Goal: Task Accomplishment & Management: Manage account settings

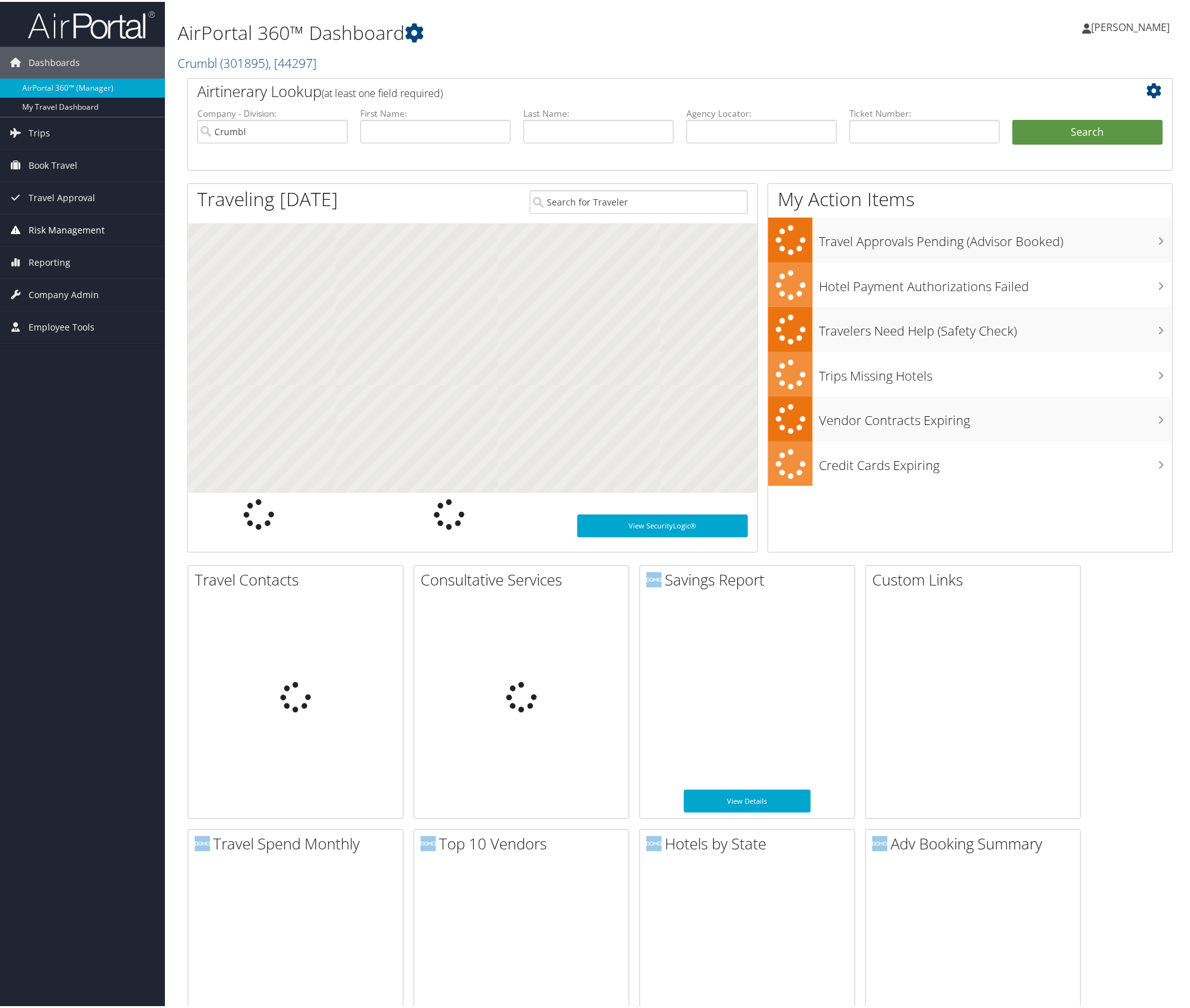
scroll to position [13, 0]
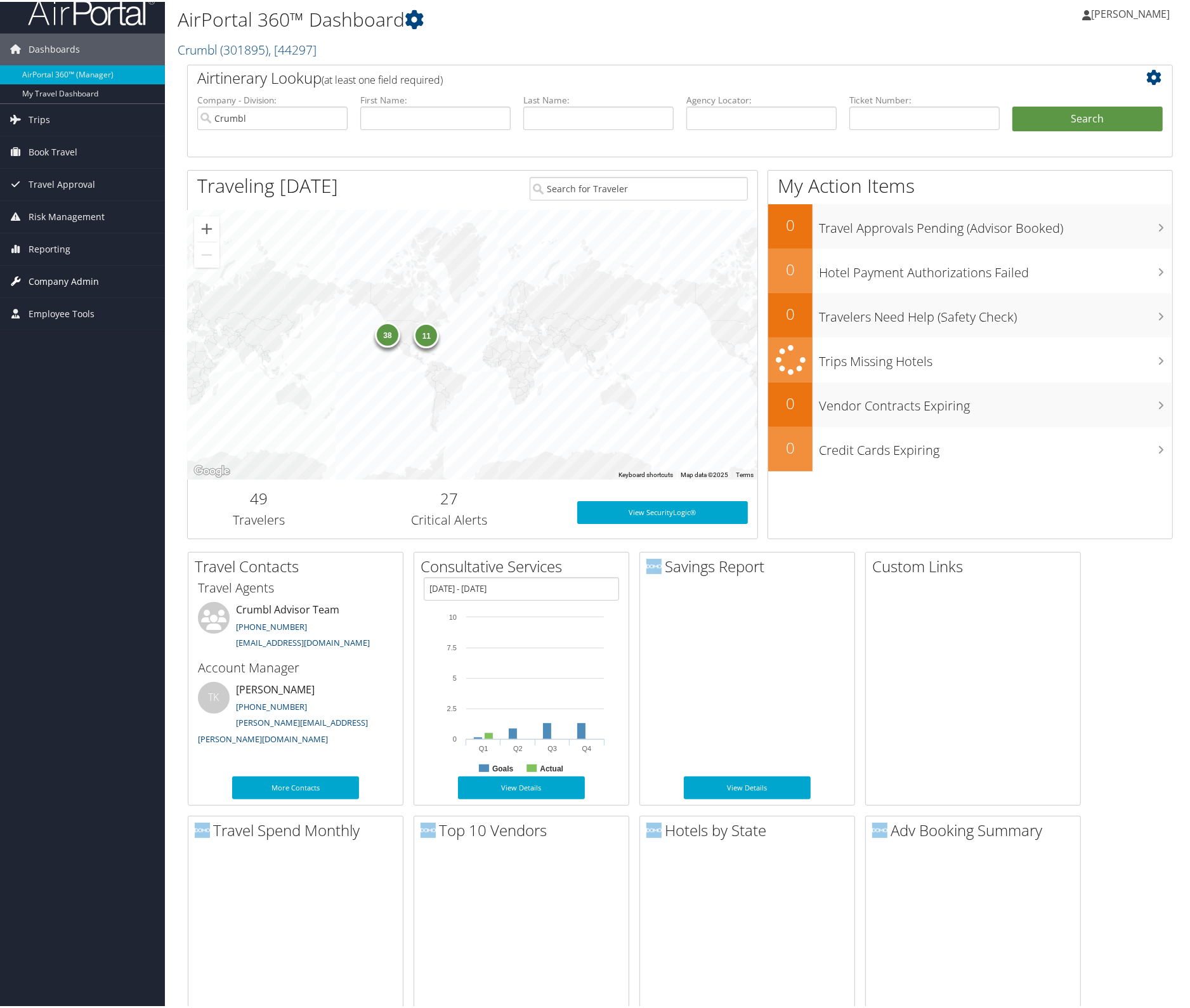
click at [75, 276] on span "Company Admin" at bounding box center [63, 280] width 70 height 32
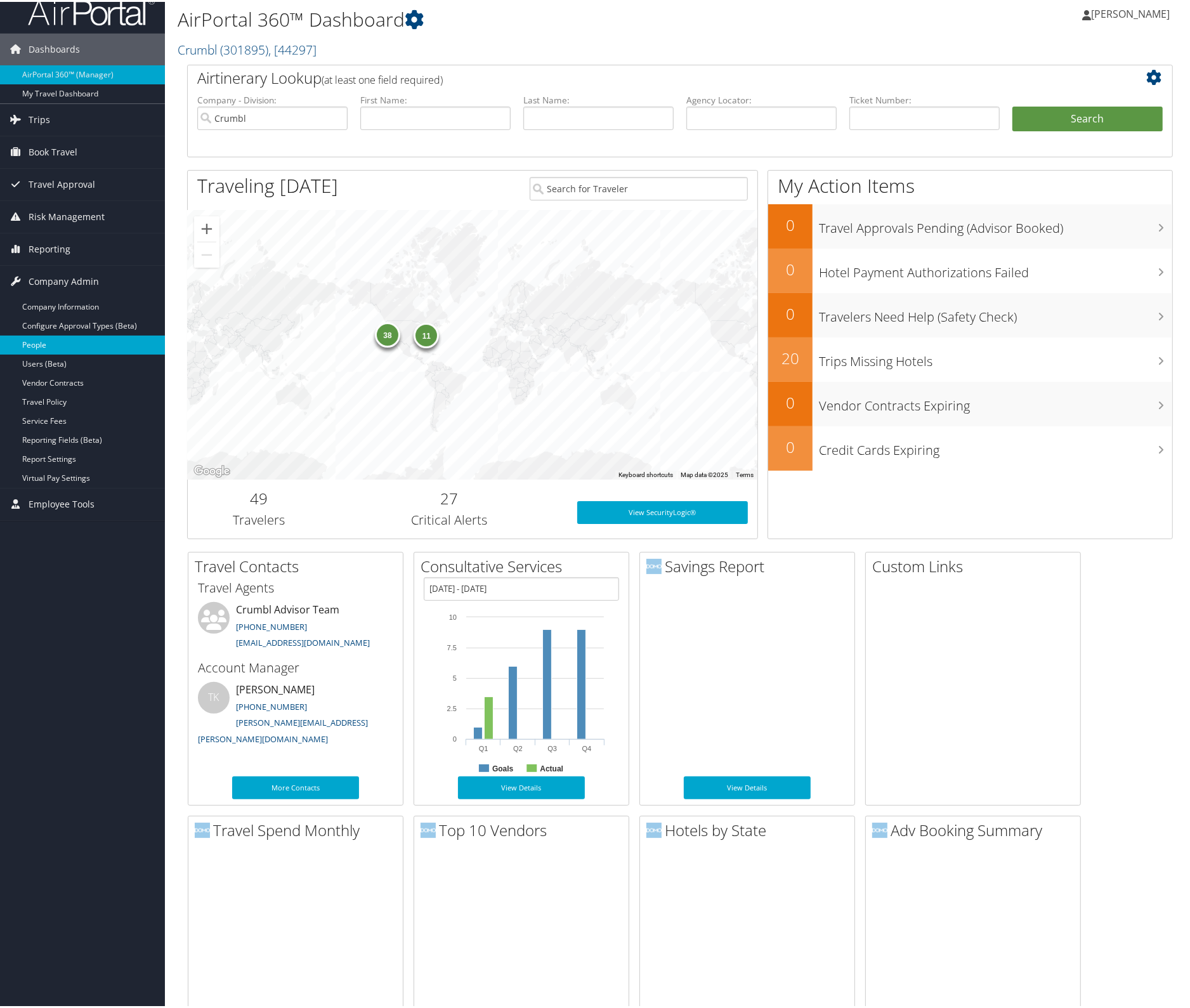
click at [48, 342] on link "People" at bounding box center [82, 342] width 165 height 19
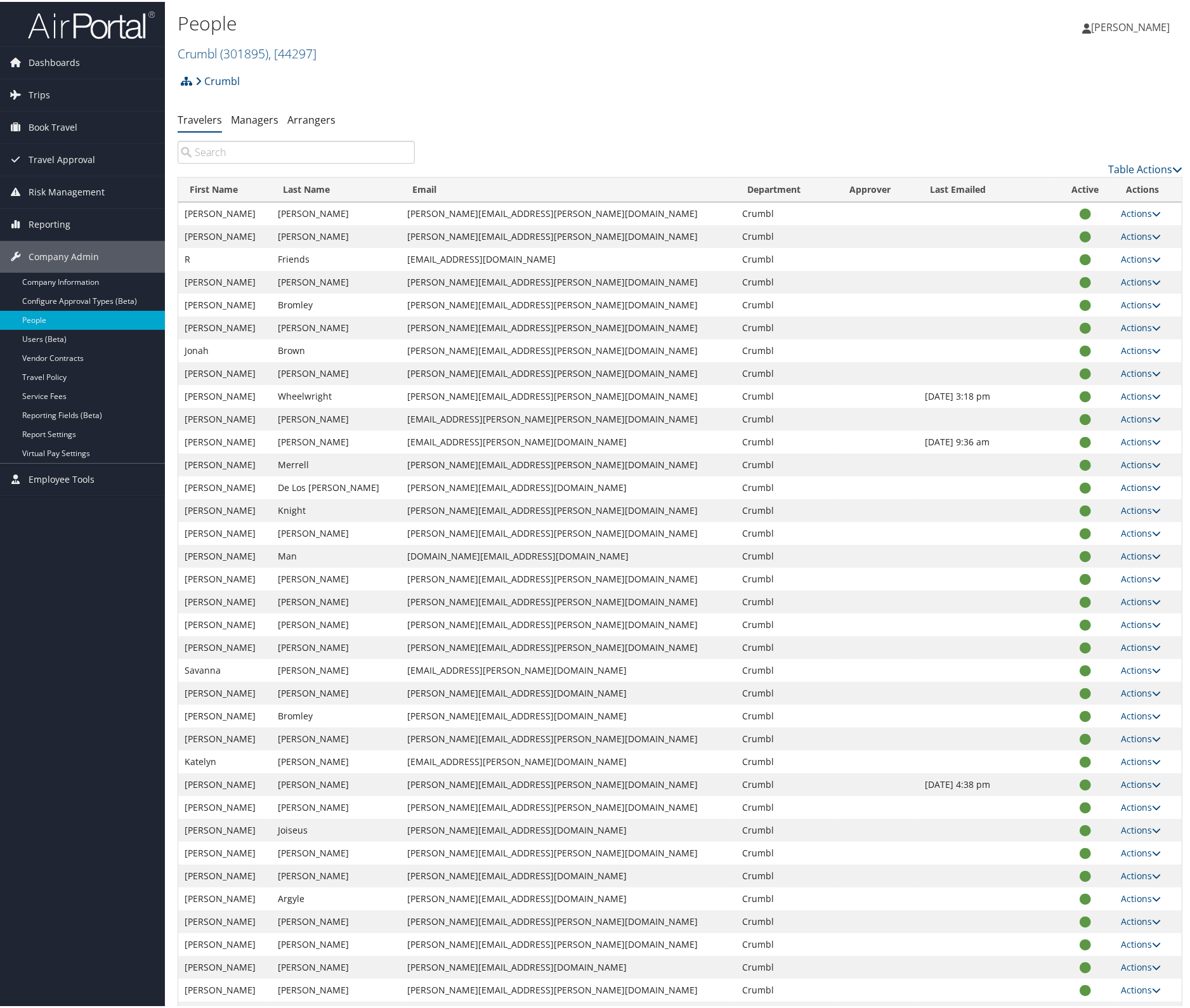
click at [239, 151] on input "search" at bounding box center [296, 150] width 237 height 23
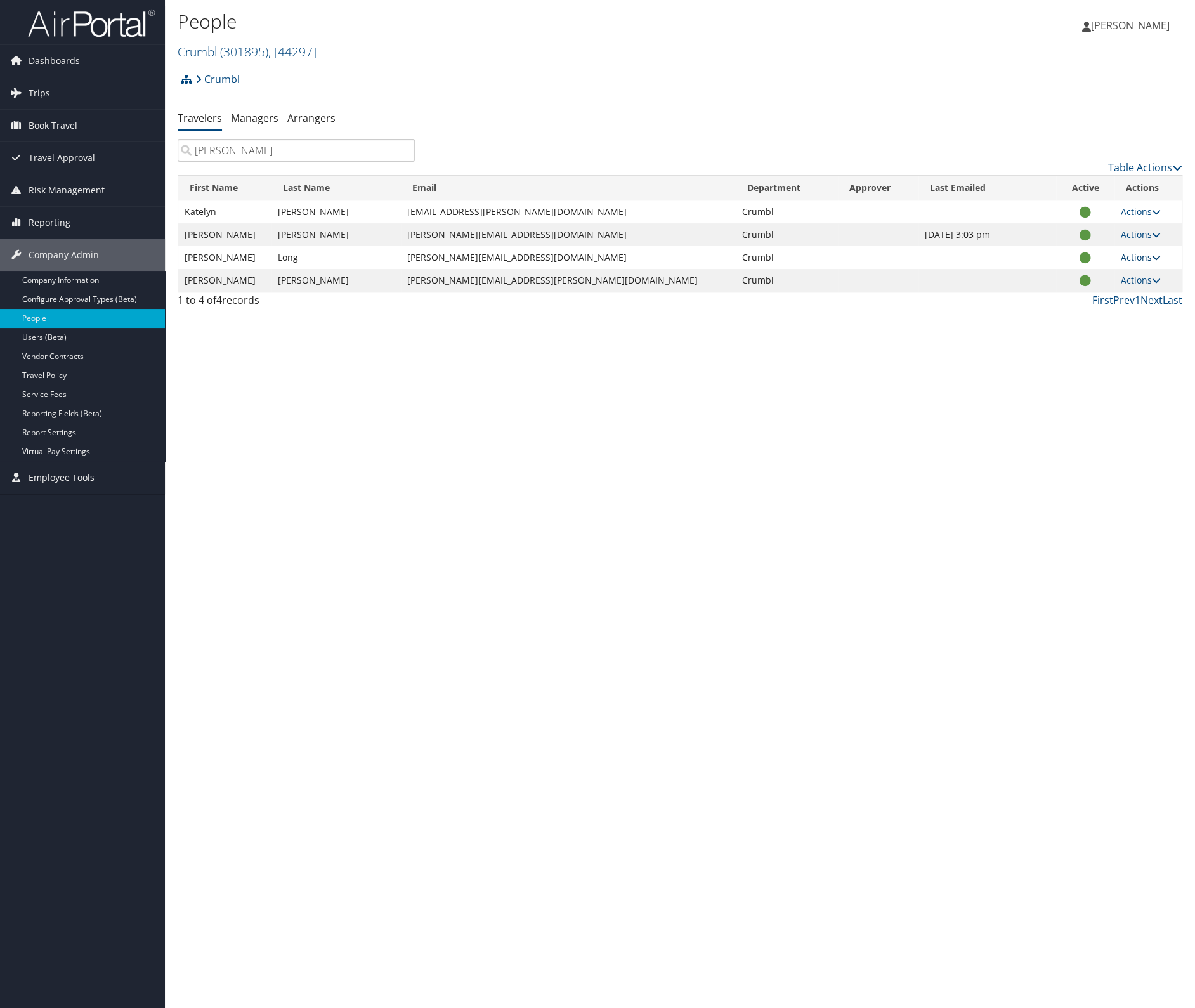
type input "[PERSON_NAME]"
click at [1121, 261] on link "Actions" at bounding box center [1140, 257] width 40 height 12
click at [1090, 274] on link "User Settings" at bounding box center [1093, 275] width 117 height 22
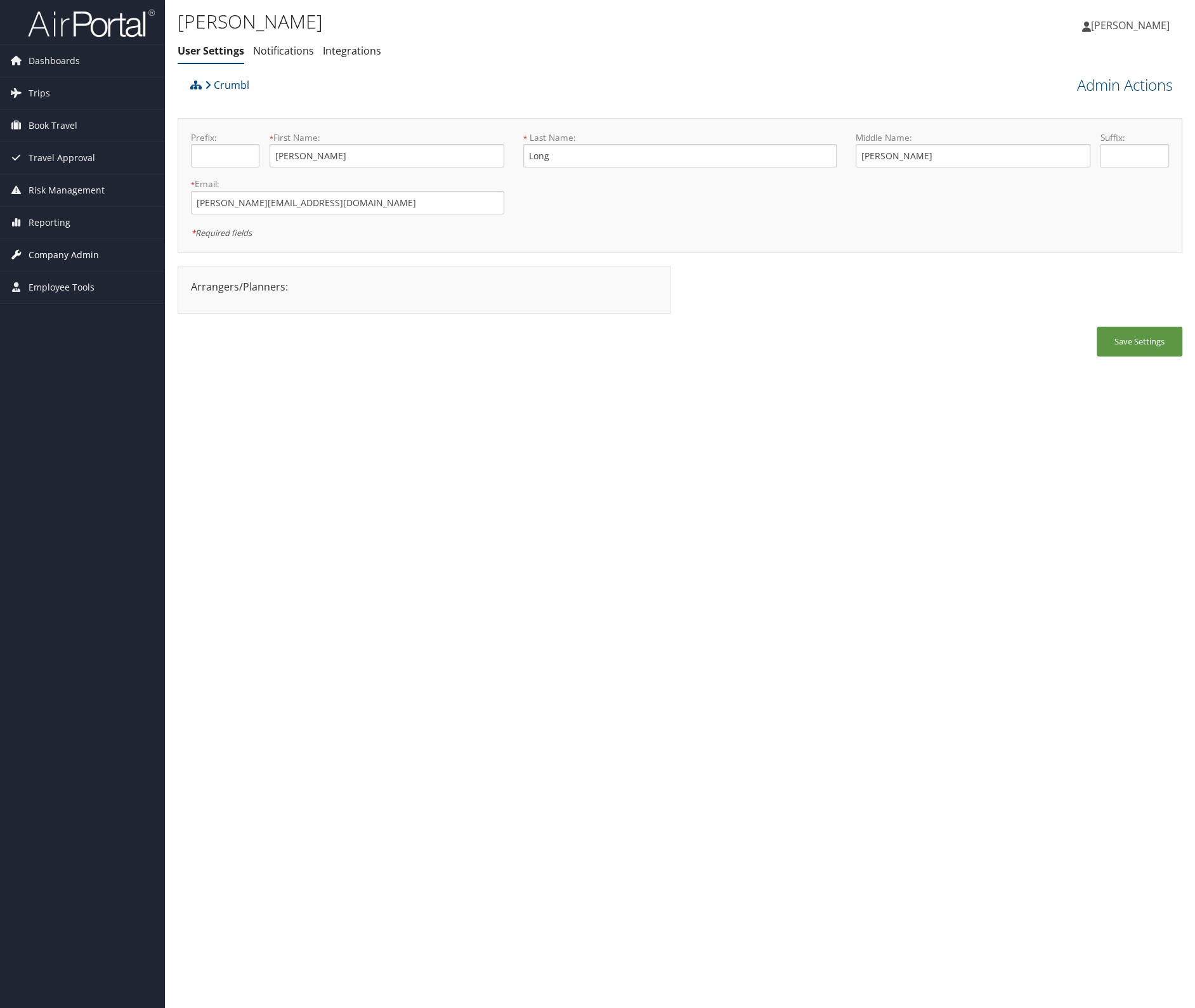
click at [47, 245] on span "Company Admin" at bounding box center [63, 255] width 70 height 32
click at [50, 336] on link "Users (Beta)" at bounding box center [82, 337] width 165 height 19
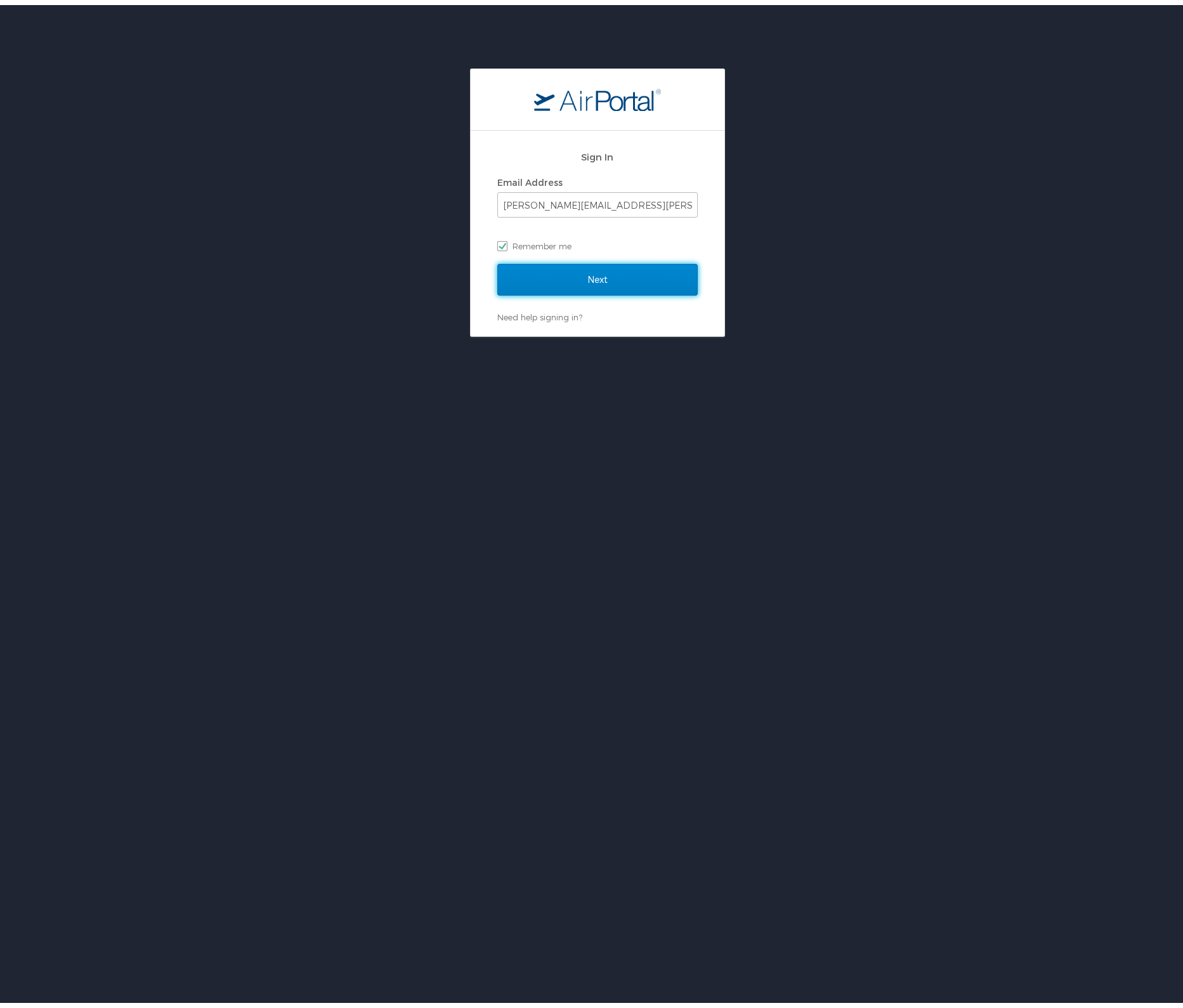
click at [597, 274] on input "Next" at bounding box center [597, 275] width 201 height 32
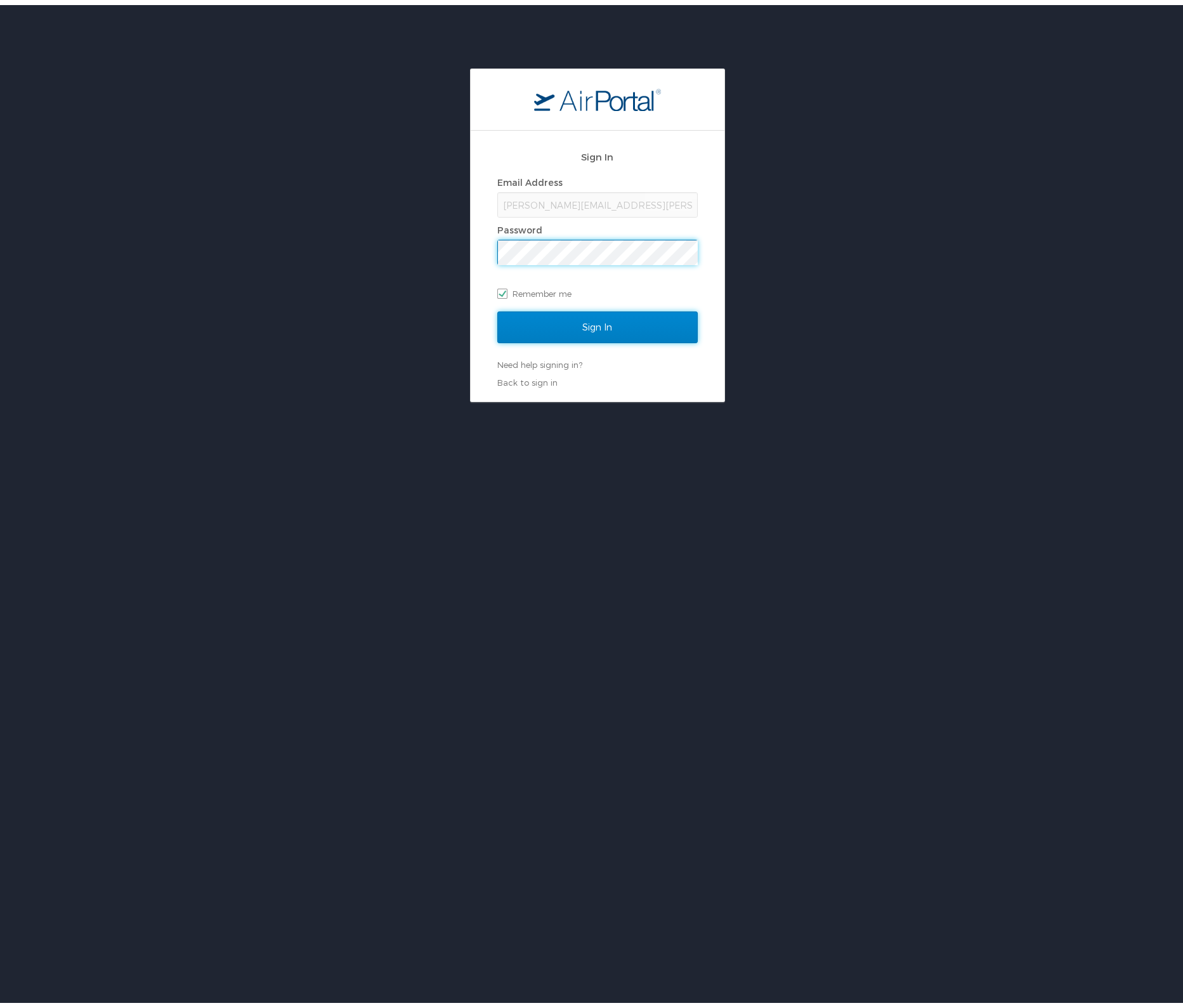
click at [599, 320] on input "Sign In" at bounding box center [597, 322] width 201 height 32
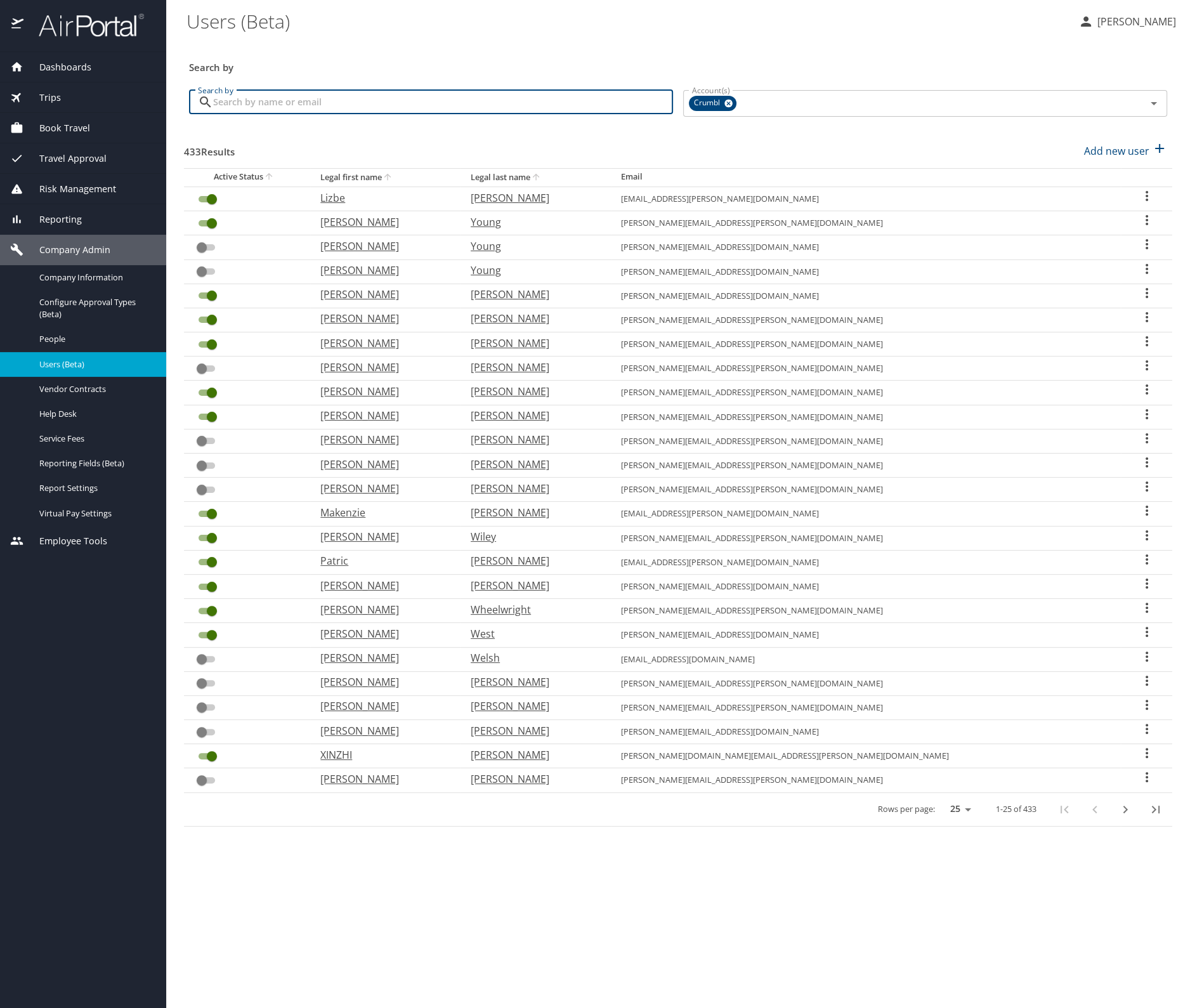
click at [255, 99] on input "Search by" at bounding box center [443, 102] width 460 height 24
type input "[PERSON_NAME]"
checkbox input "true"
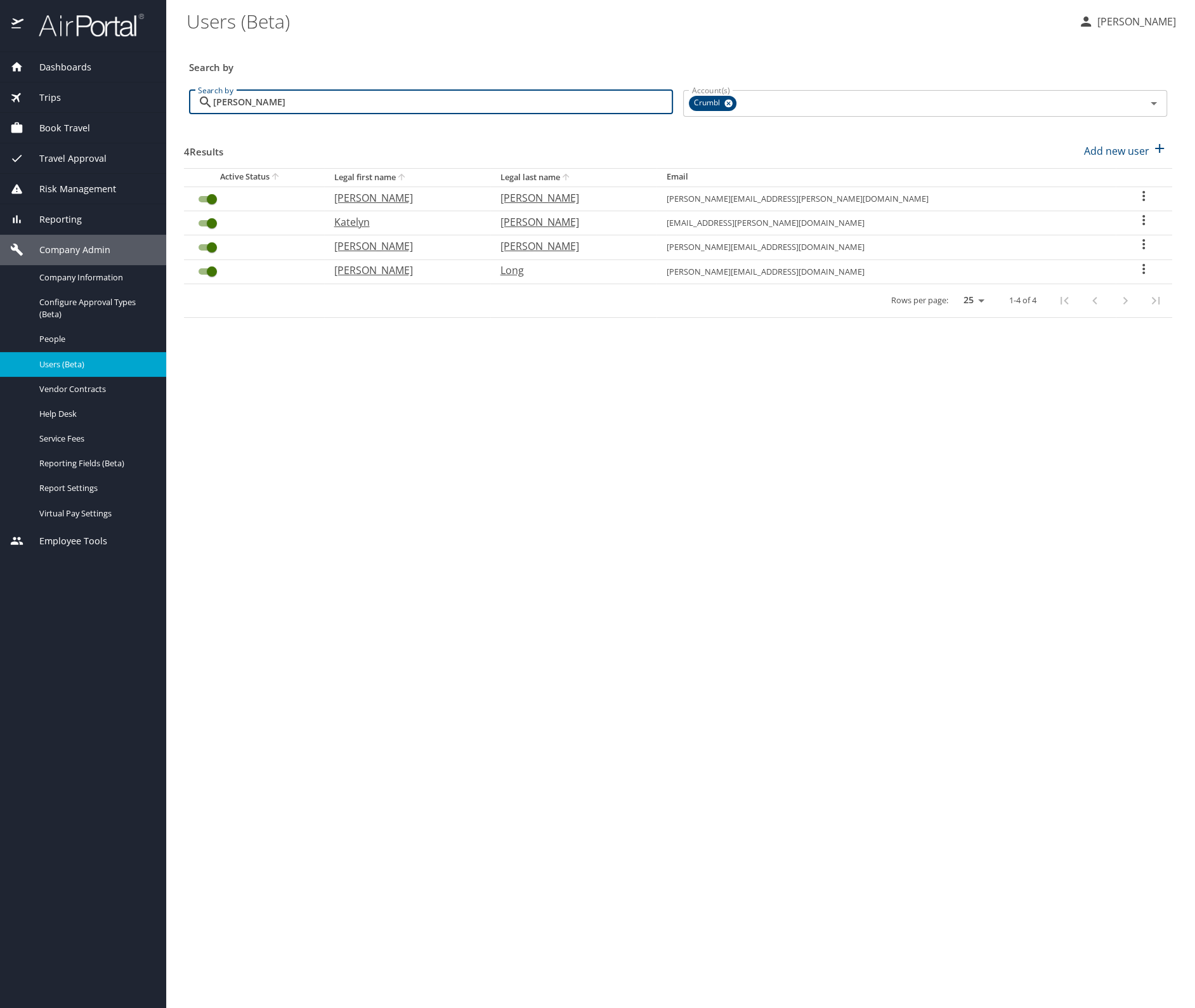
type input "[PERSON_NAME]"
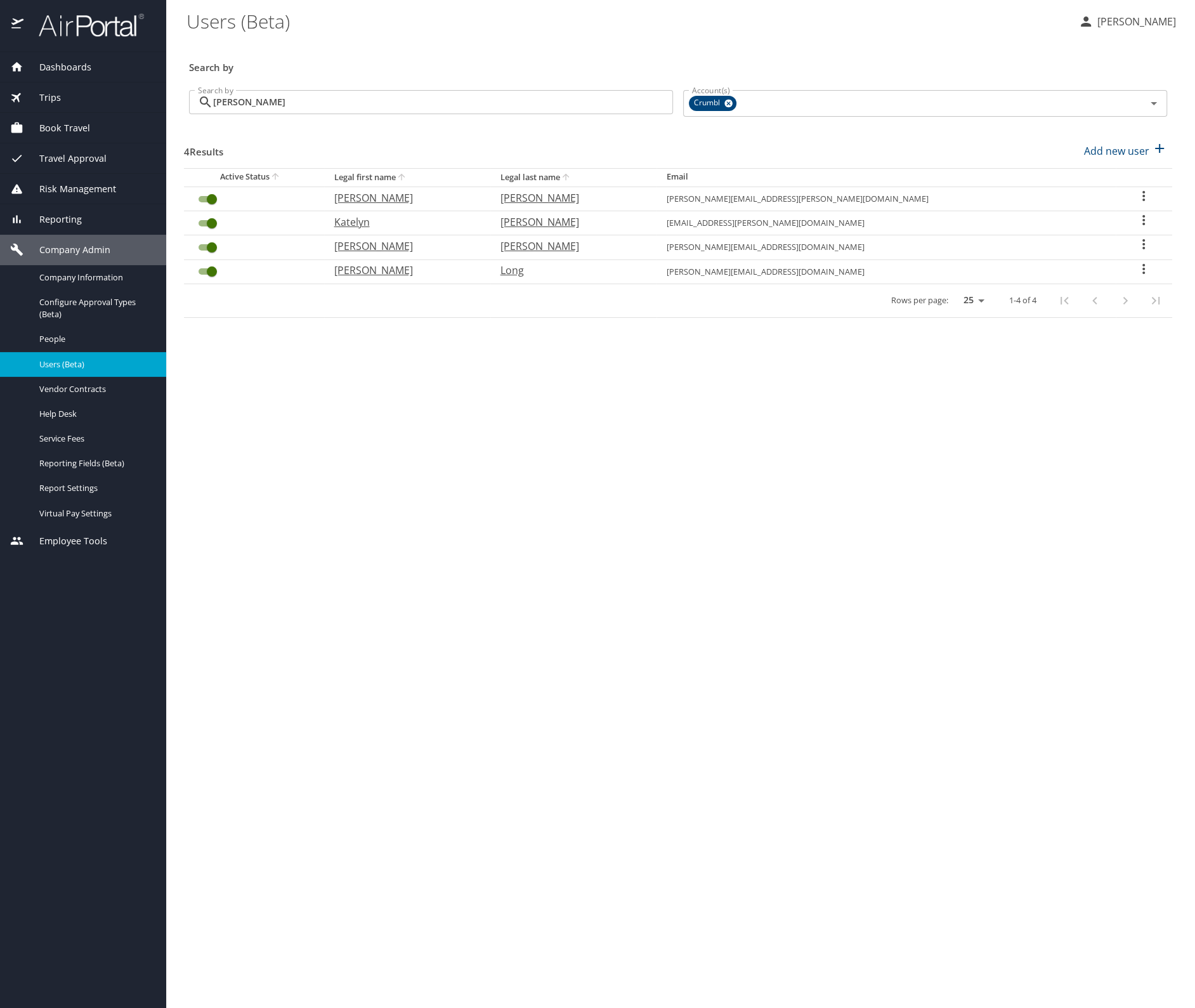
click at [1136, 266] on icon "User Search Table" at bounding box center [1143, 269] width 15 height 15
click at [1104, 267] on li "View profile" at bounding box center [1095, 268] width 184 height 23
select select "US"
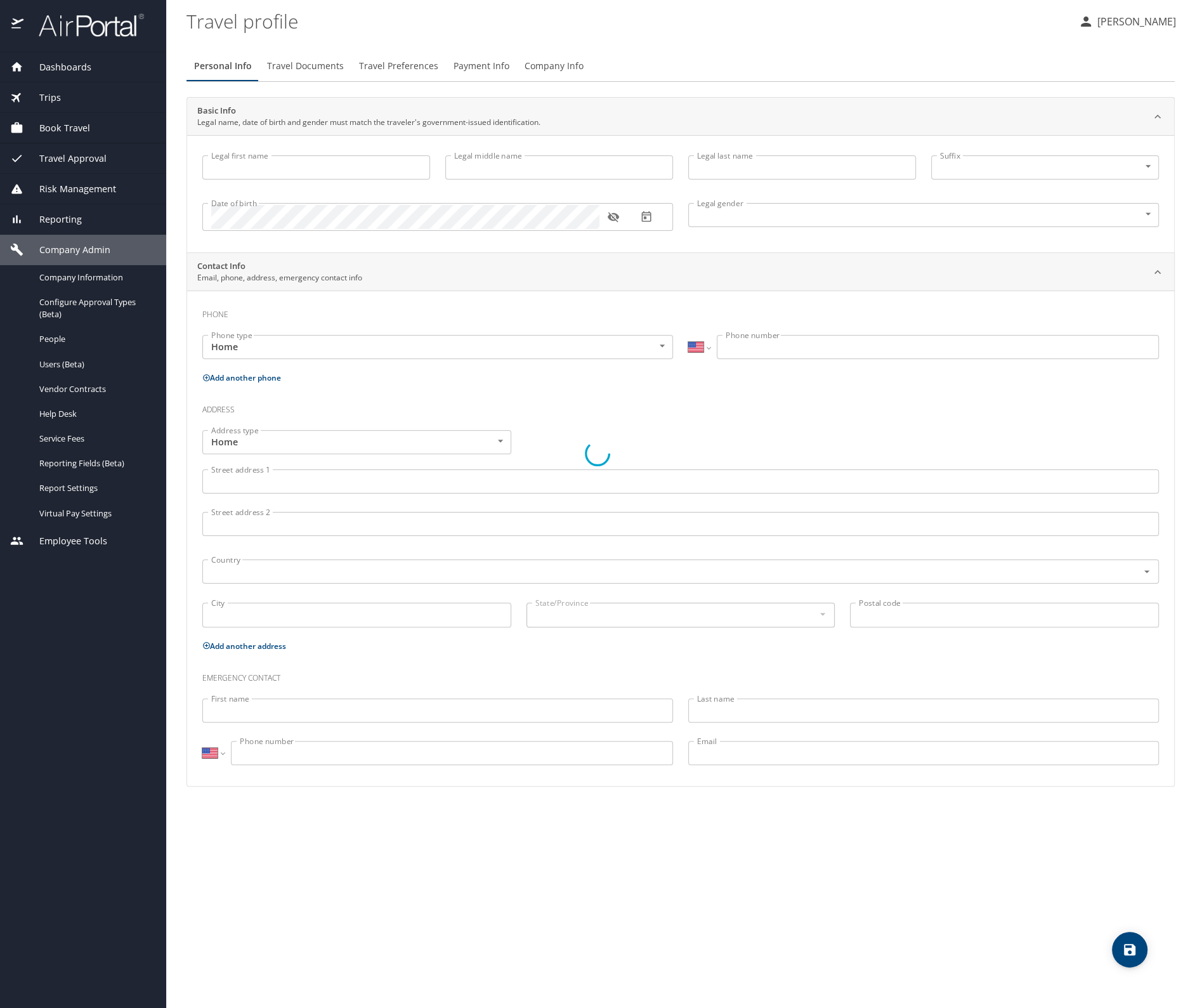
type input "[PERSON_NAME]"
type input "Long"
type input "[DEMOGRAPHIC_DATA]"
type input "[PERSON_NAME]"
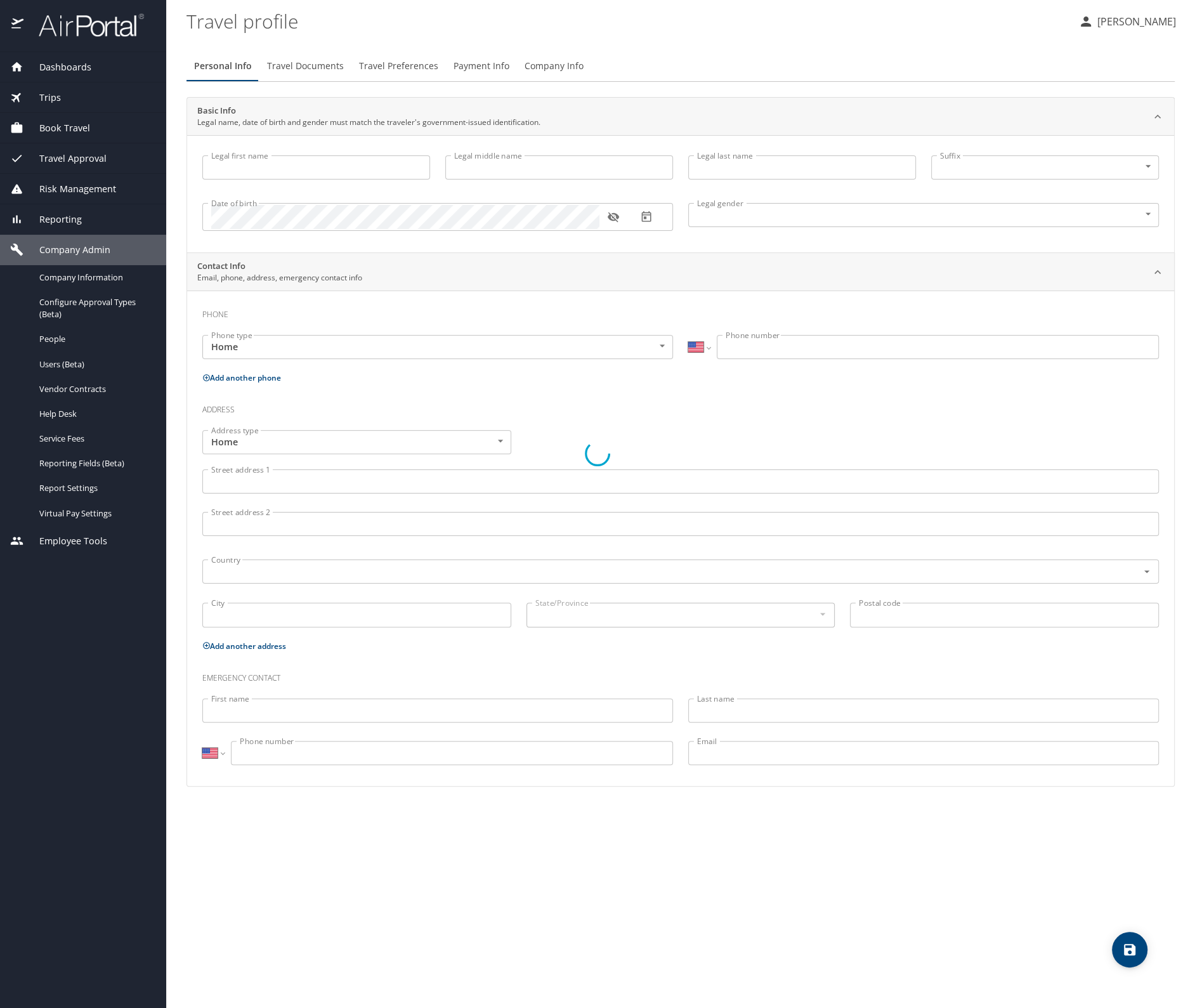
type input "Long"
type input "[PHONE_NUMBER]"
select select "US"
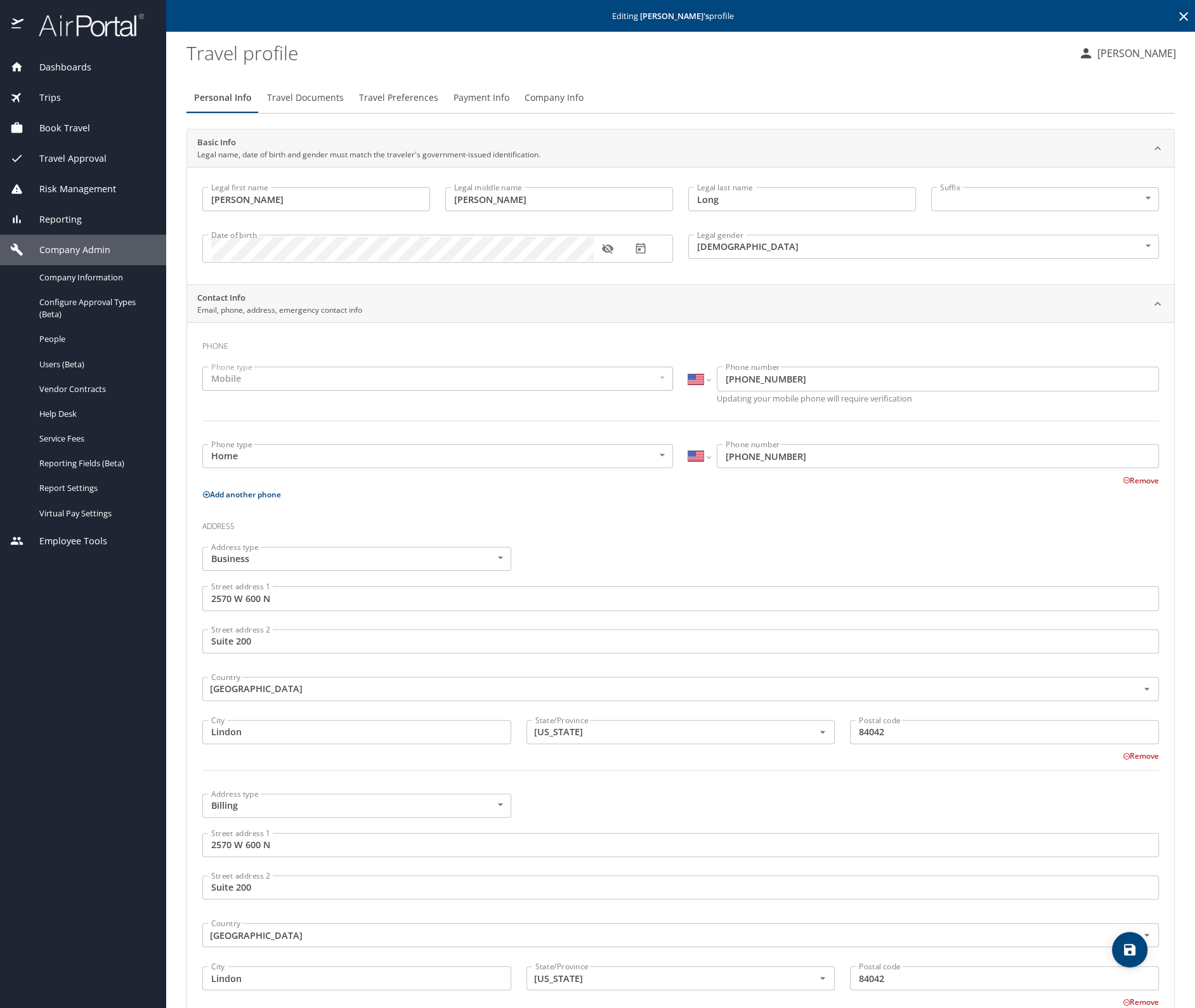
click at [301, 102] on span "Travel Documents" at bounding box center [306, 97] width 77 height 16
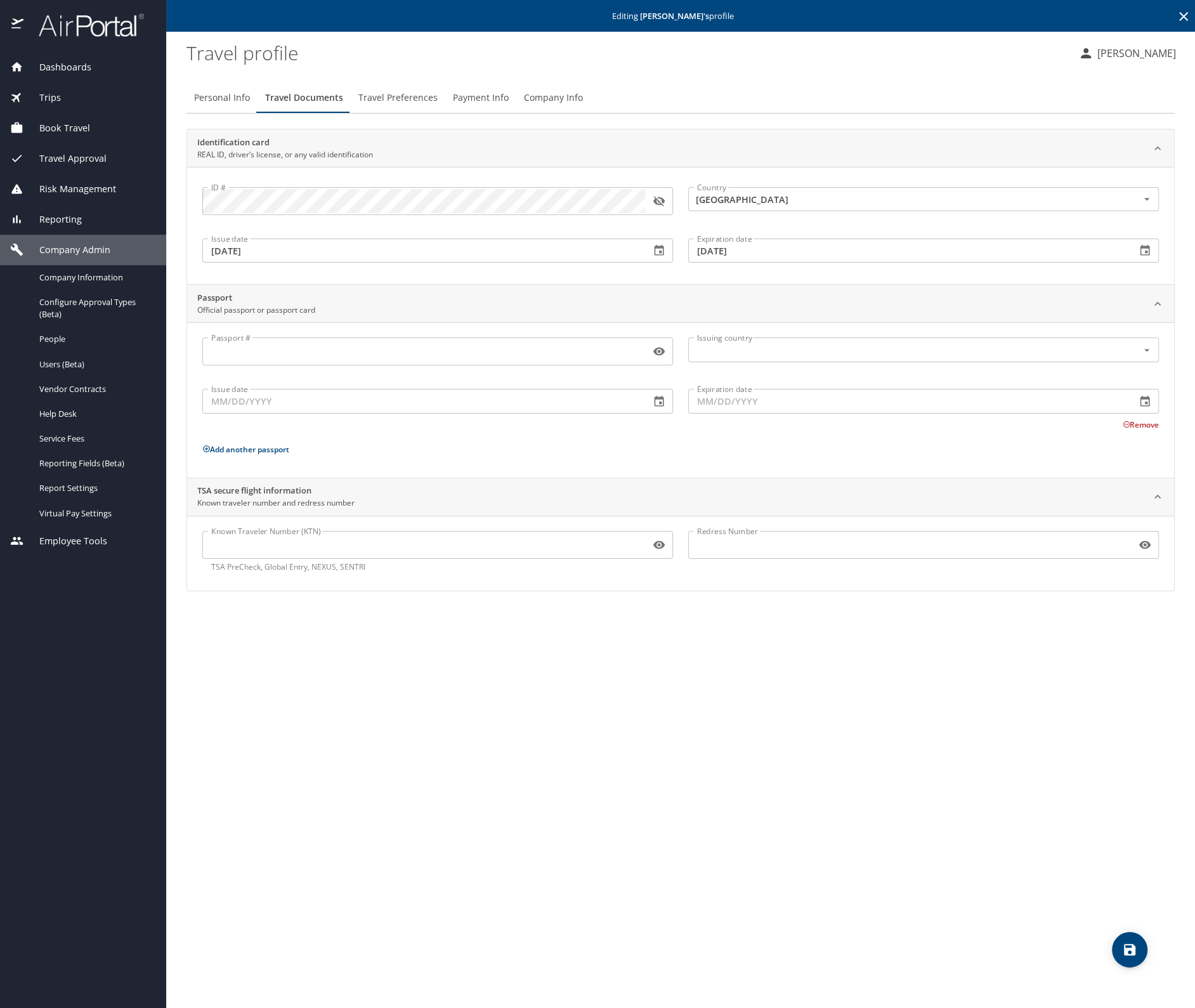
click at [237, 544] on input "Known Traveler Number (KTN)" at bounding box center [424, 544] width 443 height 24
paste input "164841962."
type input "164841962"
click at [1129, 944] on icon "save" at bounding box center [1130, 950] width 11 height 11
